Goal: Navigation & Orientation: Find specific page/section

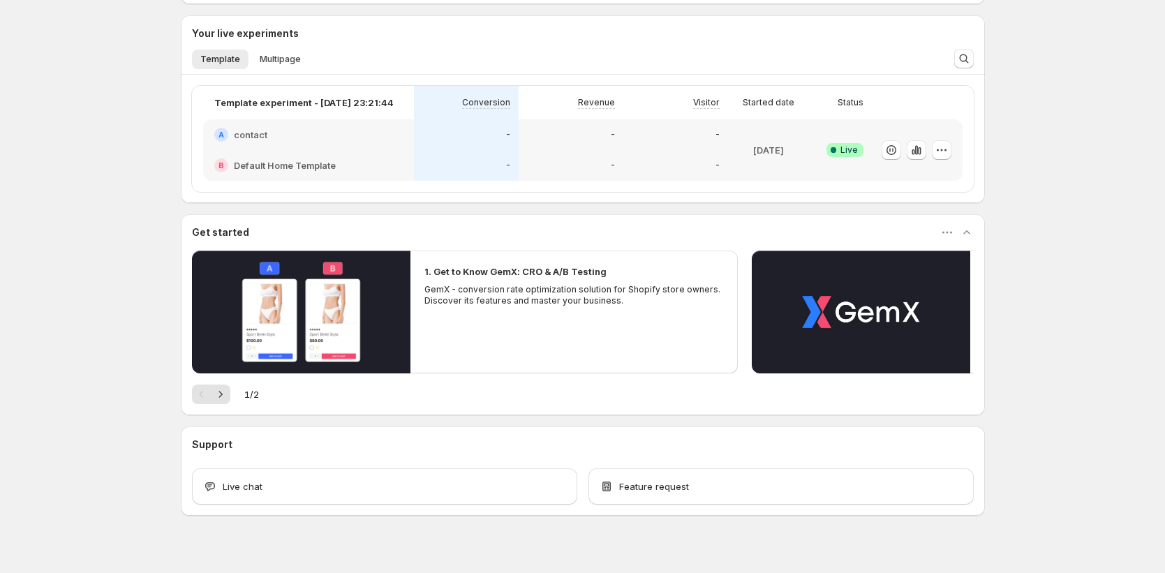
scroll to position [248, 0]
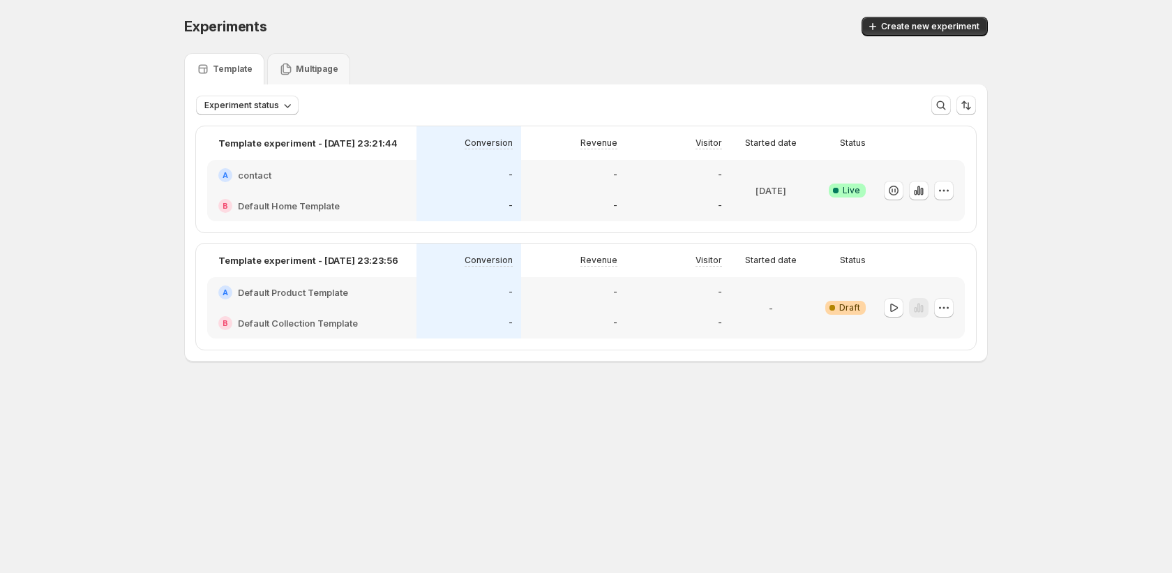
click at [653, 381] on div "Experiments. This page is ready Experiments Create new experiment Template Mult…" at bounding box center [585, 218] width 837 height 437
click at [283, 68] on icon at bounding box center [286, 69] width 14 height 14
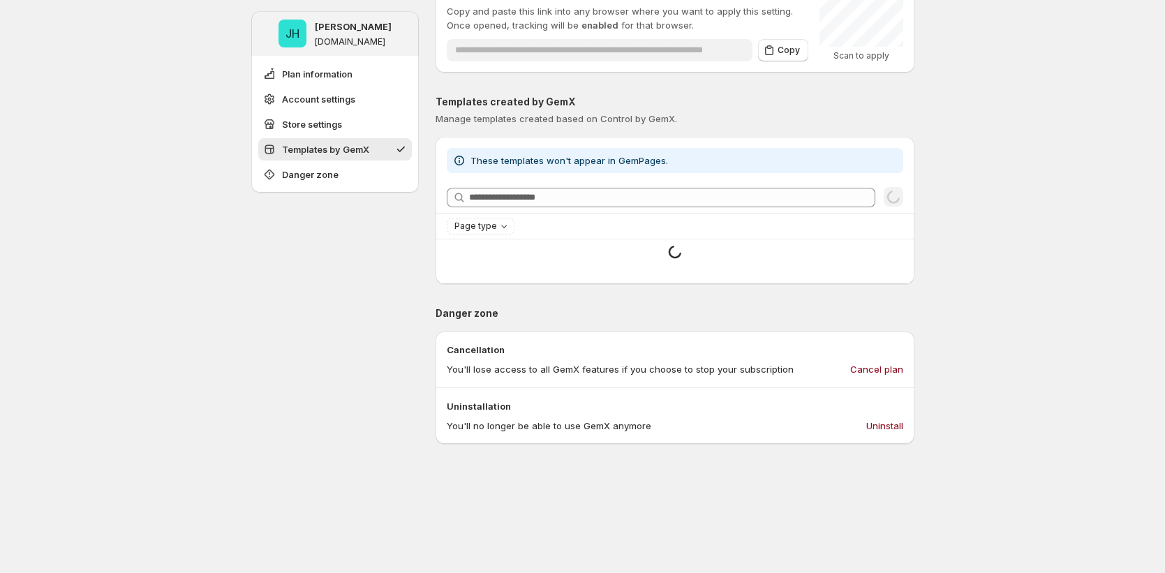
scroll to position [542, 0]
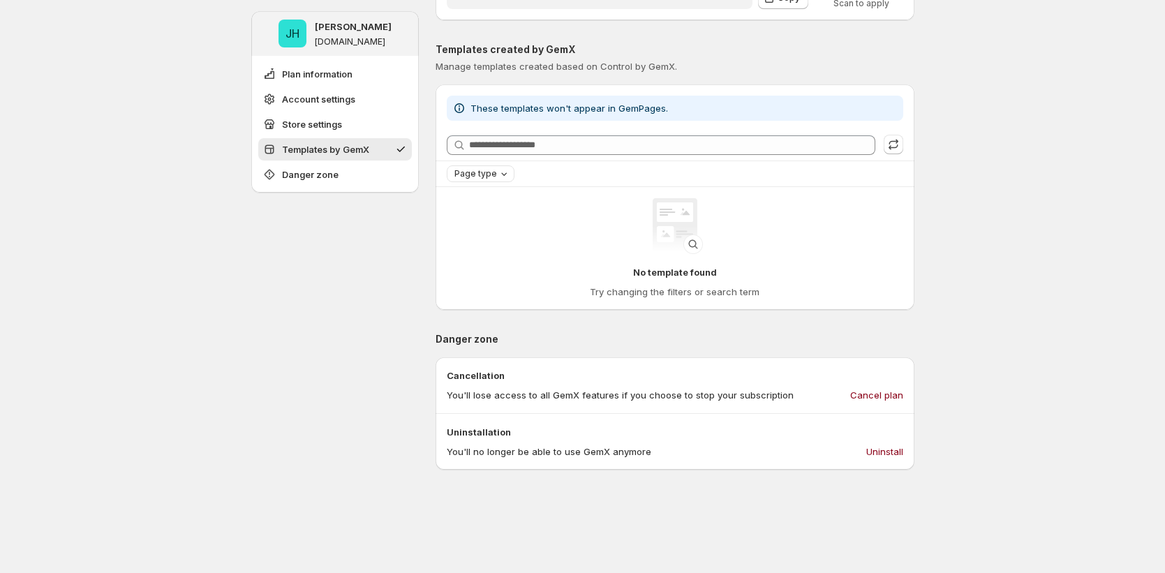
click at [479, 176] on span "Page type" at bounding box center [475, 173] width 43 height 11
drag, startPoint x: 244, startPoint y: 298, endPoint x: 248, endPoint y: 306, distance: 9.7
click at [244, 298] on div "**********" at bounding box center [582, 181] width 696 height 1447
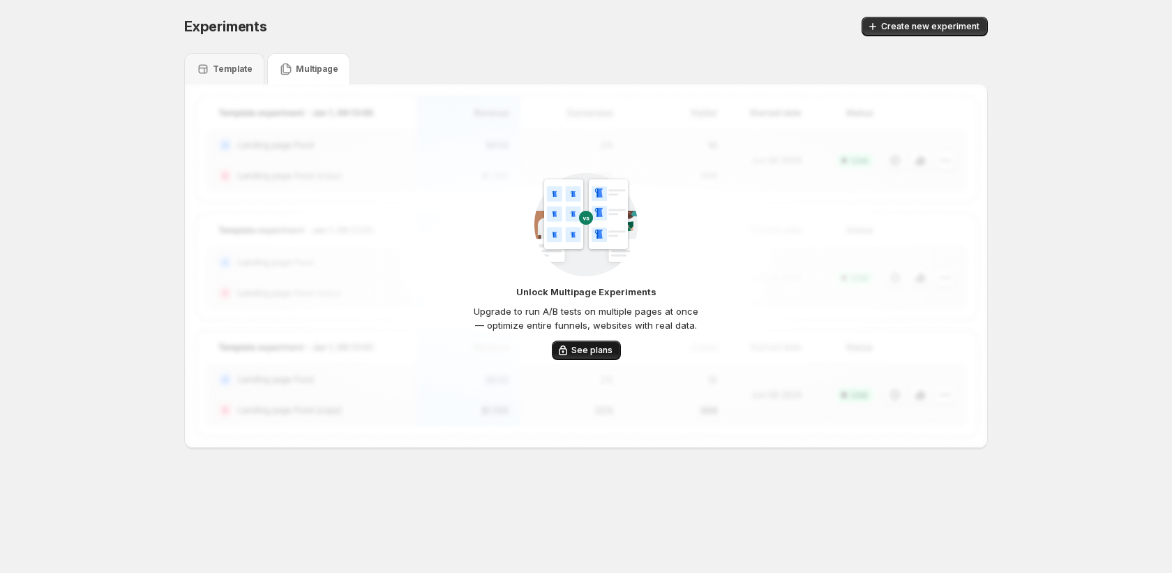
click at [569, 355] on icon "button" at bounding box center [563, 350] width 14 height 14
